Goal: Check status: Check status

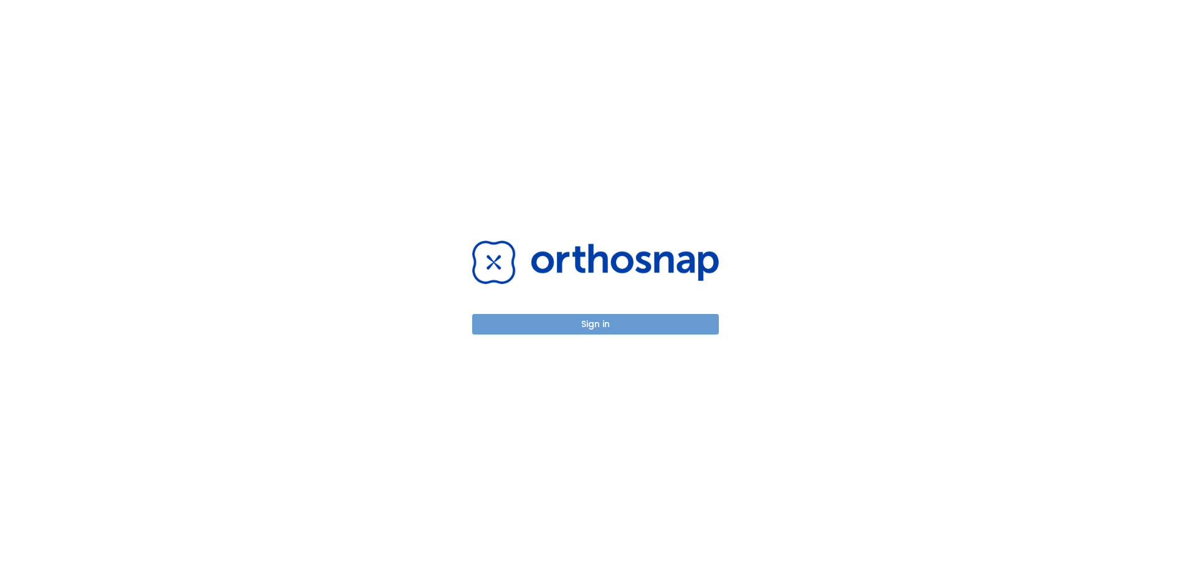
click at [572, 324] on button "Sign in" at bounding box center [595, 324] width 247 height 21
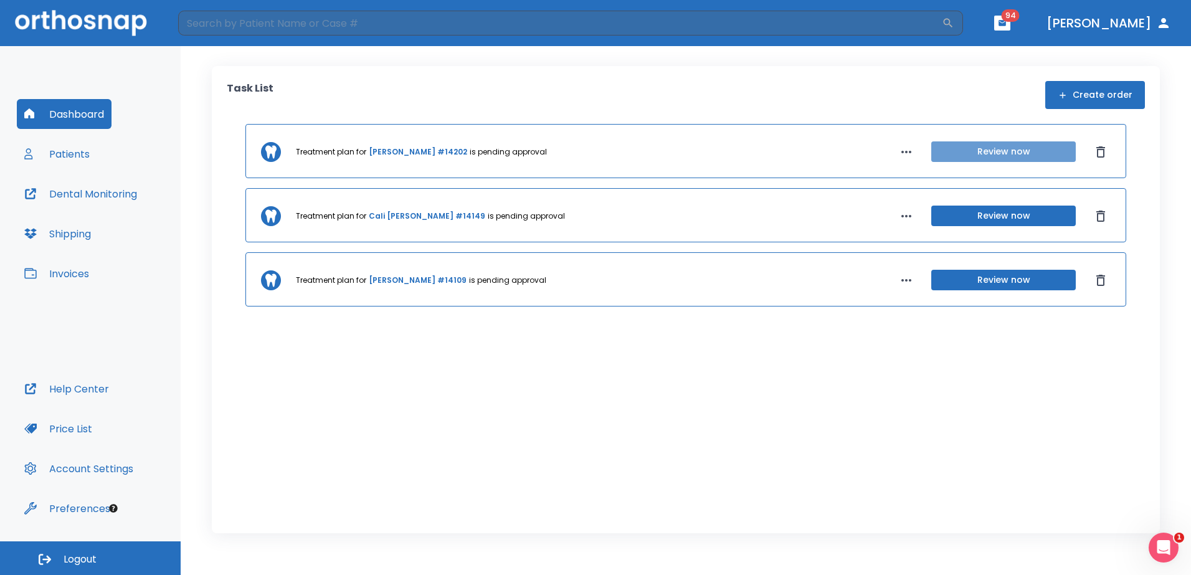
click at [965, 151] on button "Review now" at bounding box center [1003, 151] width 145 height 21
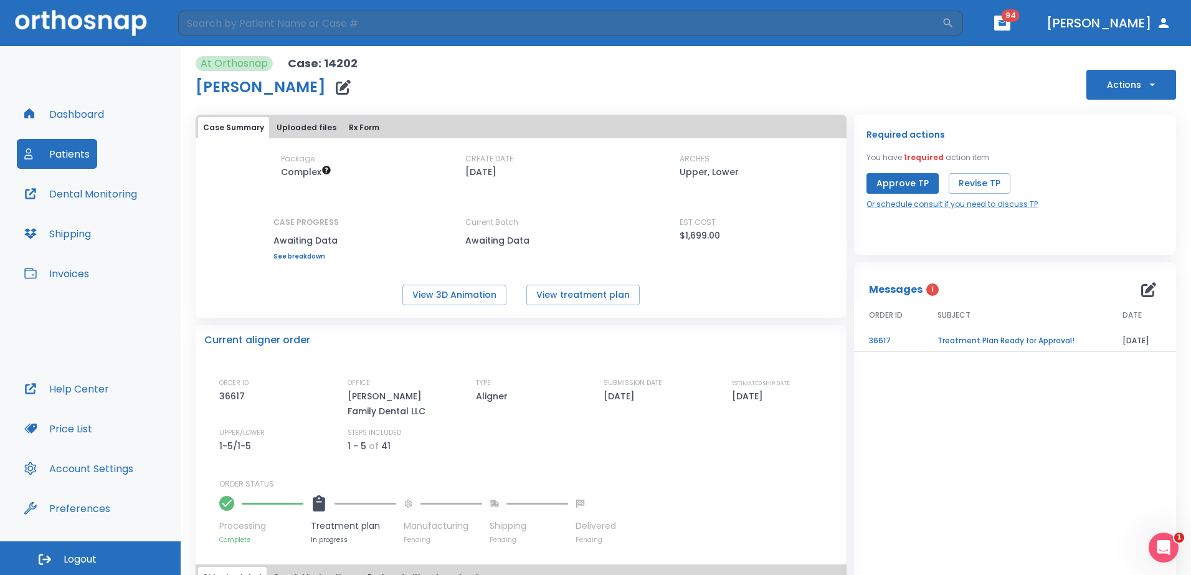
click at [987, 339] on td "Treatment Plan Ready for Approval!" at bounding box center [1015, 341] width 185 height 22
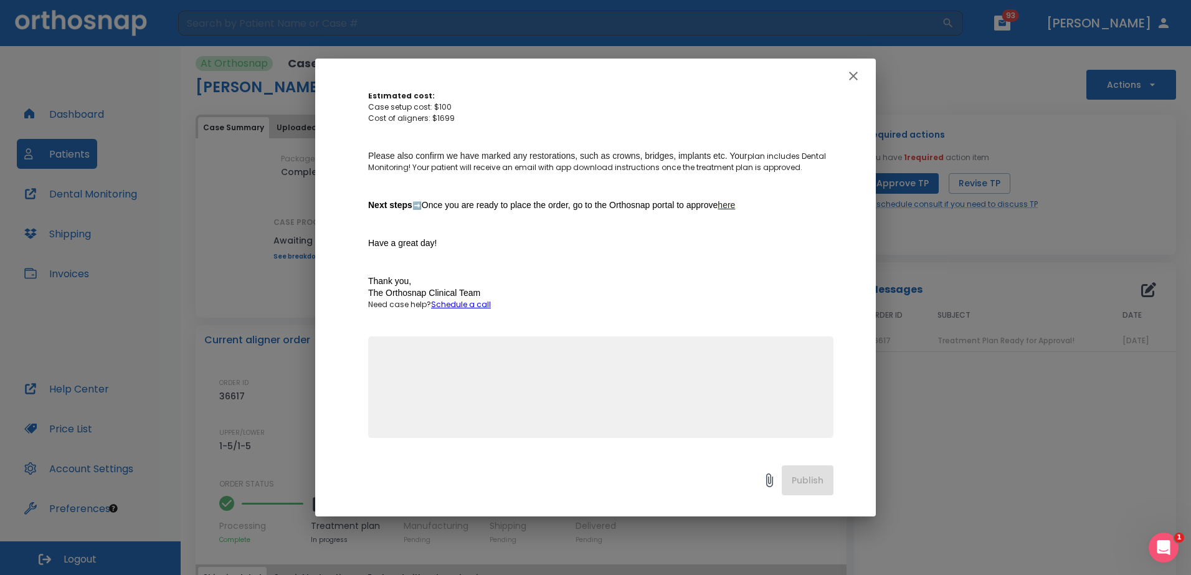
scroll to position [348, 0]
click at [853, 75] on icon "button" at bounding box center [853, 76] width 9 height 9
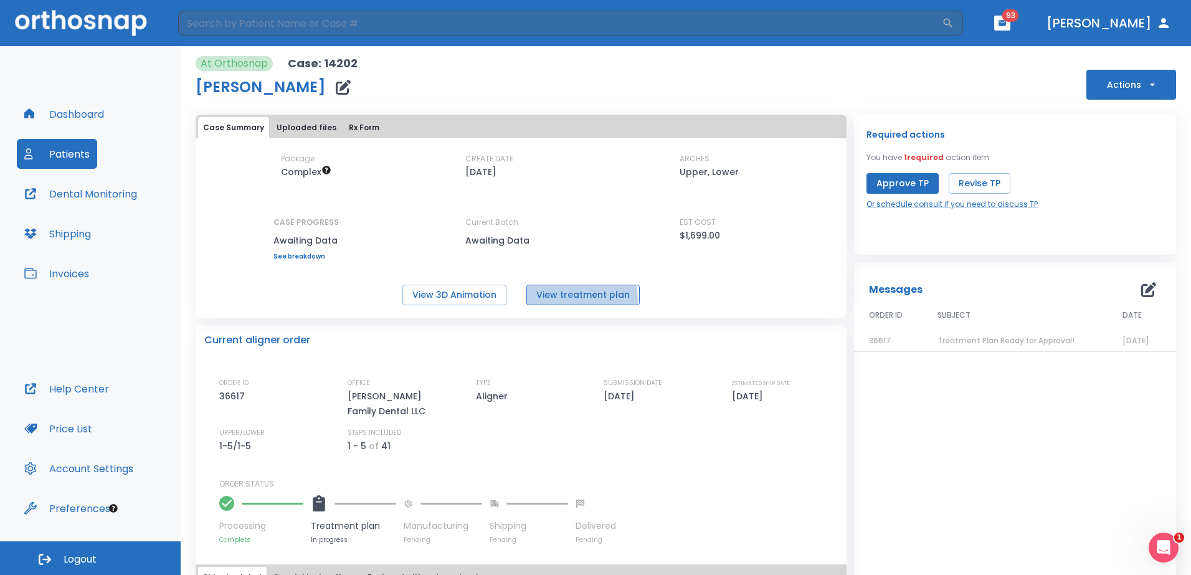
click at [566, 299] on button "View treatment plan" at bounding box center [582, 295] width 113 height 21
click at [487, 295] on button "View 3D Animation" at bounding box center [454, 295] width 104 height 21
